Goal: Information Seeking & Learning: Learn about a topic

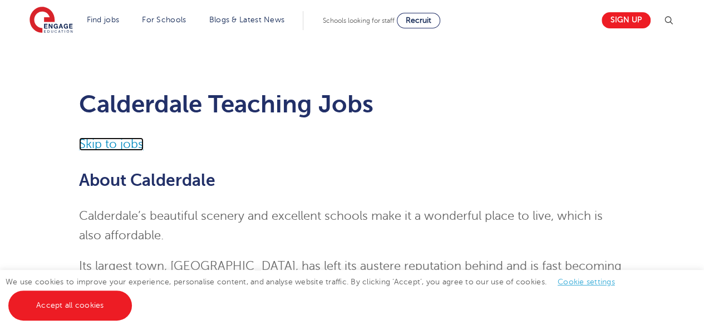
click at [95, 147] on link "Skip to jobs" at bounding box center [111, 144] width 65 height 13
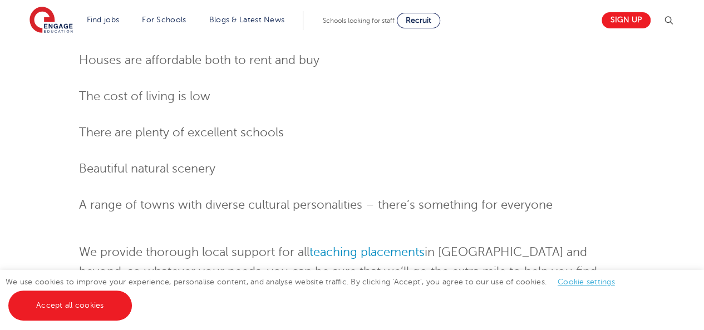
scroll to position [1261, 0]
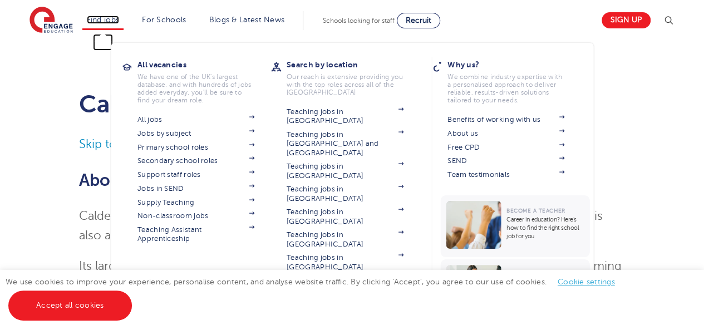
click at [108, 20] on link "Find jobs" at bounding box center [103, 20] width 33 height 8
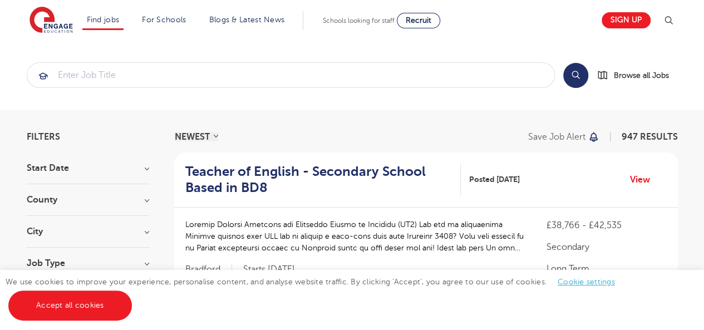
scroll to position [56, 0]
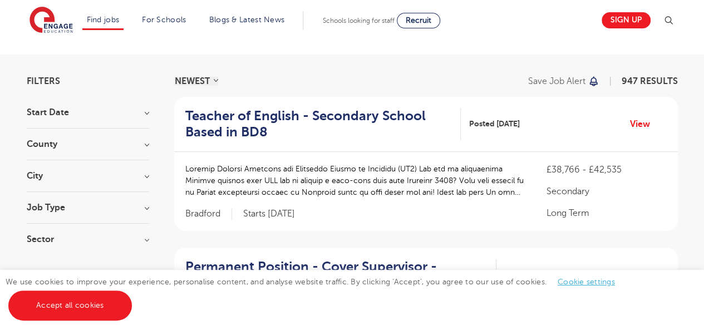
click at [102, 178] on h3 "City" at bounding box center [88, 176] width 123 height 9
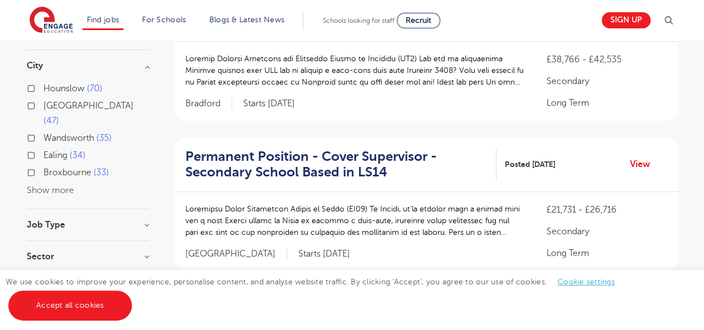
scroll to position [167, 0]
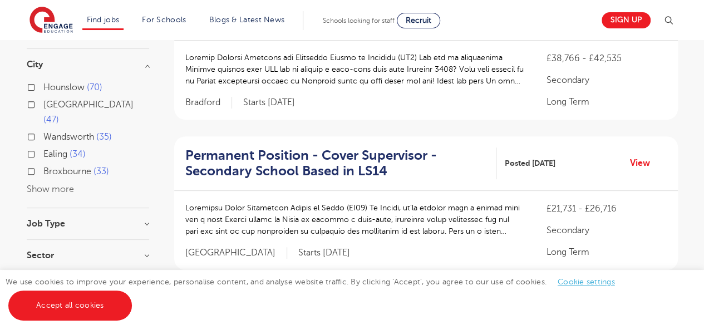
click at [57, 179] on div "Hounslow 70 Leeds 47 Wandsworth 35 Ealing 34 [GEOGRAPHIC_DATA] 33 Show more" at bounding box center [88, 138] width 123 height 116
click at [59, 184] on button "Show more" at bounding box center [50, 189] width 47 height 10
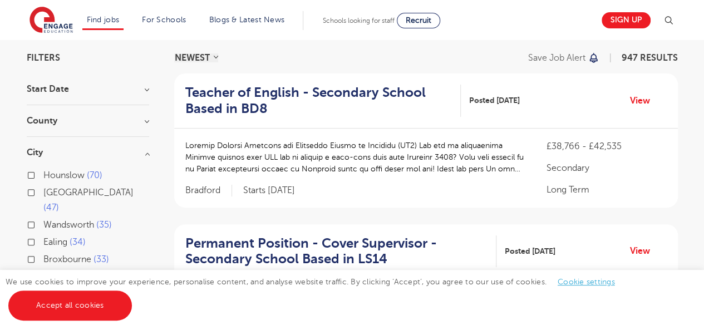
scroll to position [56, 0]
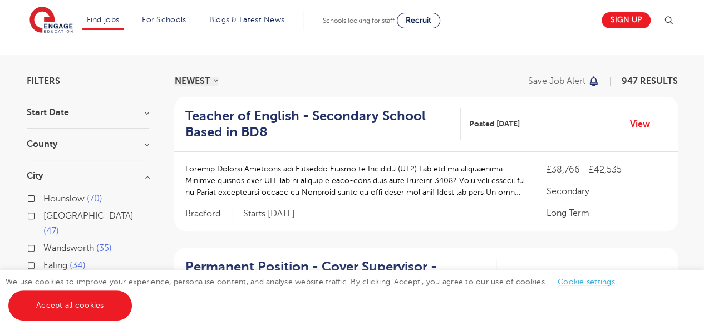
click at [148, 174] on h3 "City" at bounding box center [88, 176] width 123 height 9
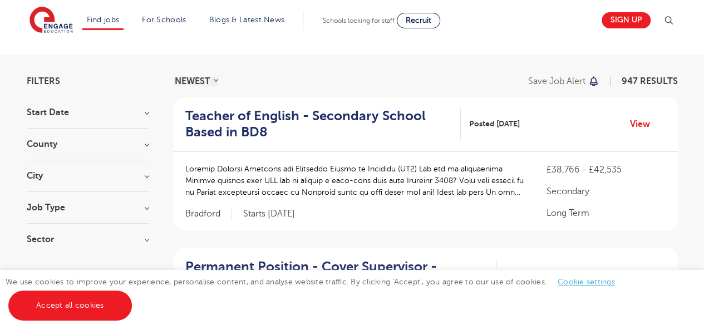
click at [143, 143] on h3 "County" at bounding box center [88, 144] width 123 height 9
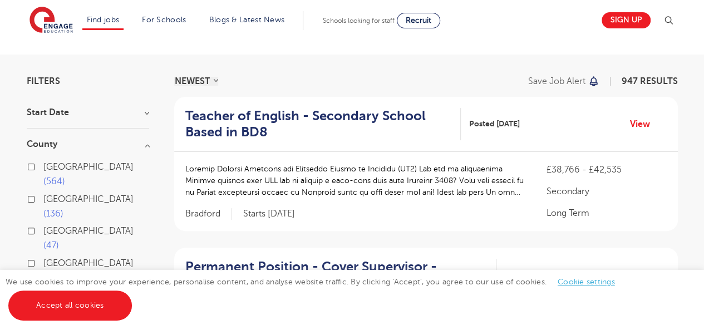
scroll to position [111, 0]
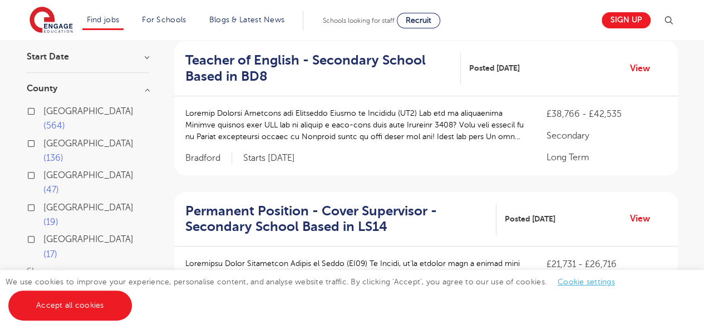
click at [60, 267] on button "Show more" at bounding box center [50, 272] width 47 height 10
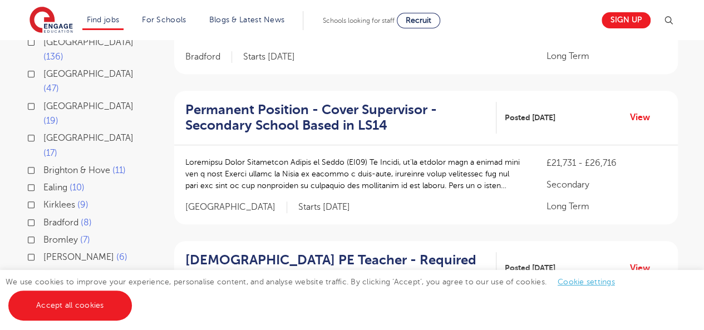
scroll to position [223, 0]
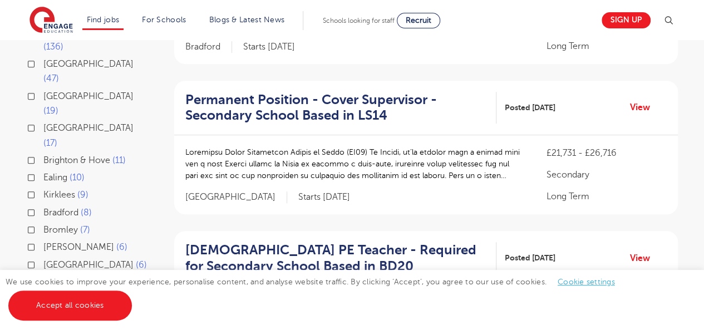
click at [28, 205] on div "Bradford 8" at bounding box center [88, 213] width 123 height 17
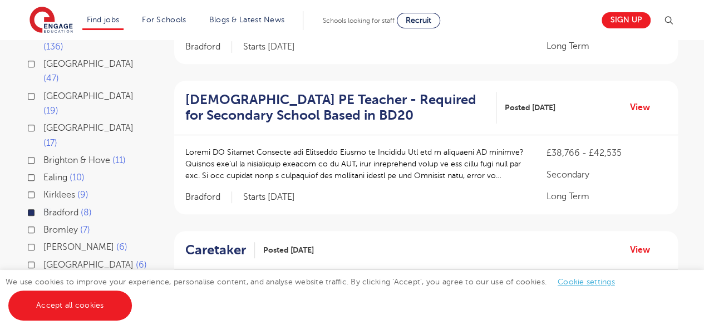
click at [27, 188] on div "Kirklees 9" at bounding box center [88, 196] width 123 height 17
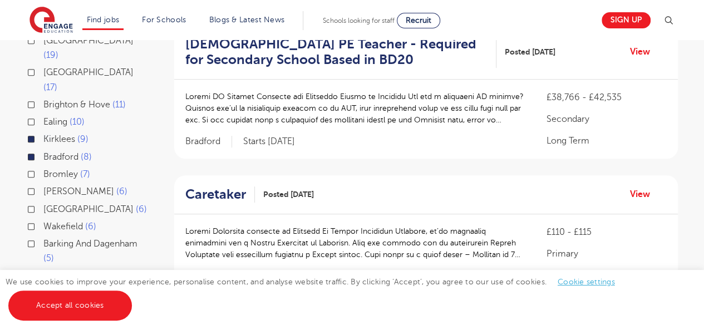
scroll to position [334, 0]
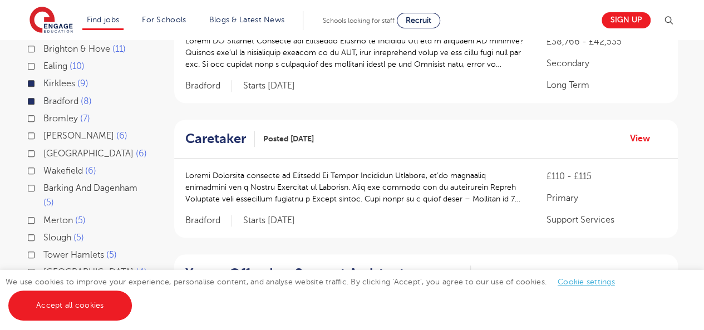
click at [43, 283] on label "Calderdale 4" at bounding box center [71, 290] width 57 height 14
click at [43, 285] on input "Calderdale 4" at bounding box center [46, 288] width 7 height 7
checkbox input "true"
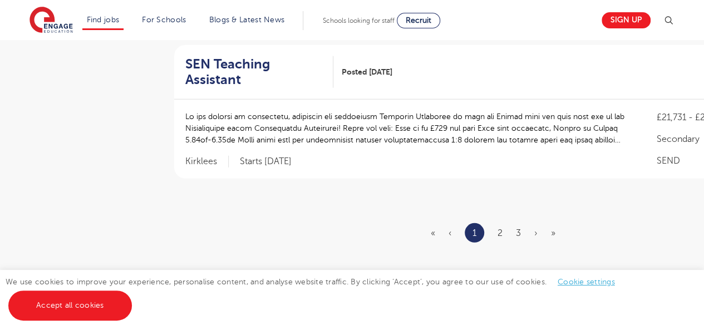
scroll to position [1504, 0]
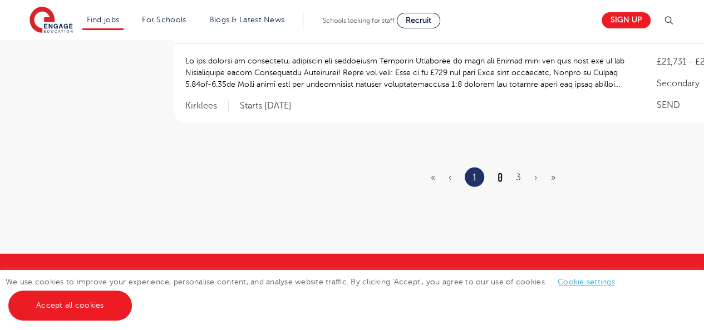
click at [497, 168] on ul "« ‹ 1 2 3 › »" at bounding box center [500, 177] width 138 height 19
click at [500, 173] on link "2" at bounding box center [500, 178] width 5 height 10
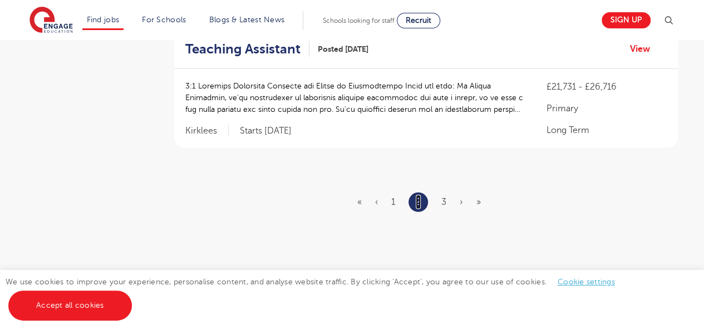
scroll to position [1448, 0]
click at [446, 196] on link "3" at bounding box center [444, 201] width 5 height 10
